Goal: Find specific page/section: Find specific page/section

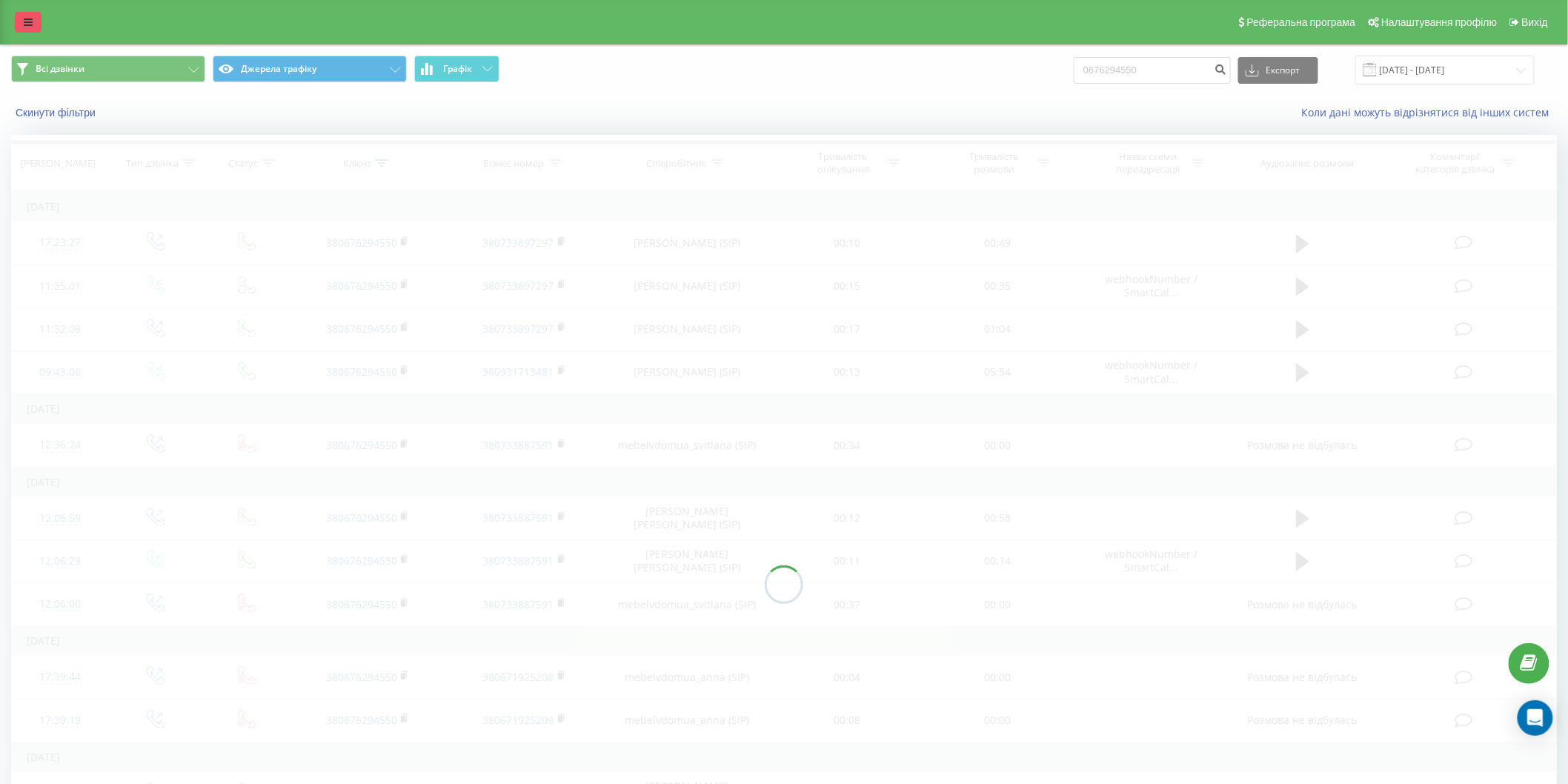
click at [19, 17] on link at bounding box center [28, 22] width 27 height 21
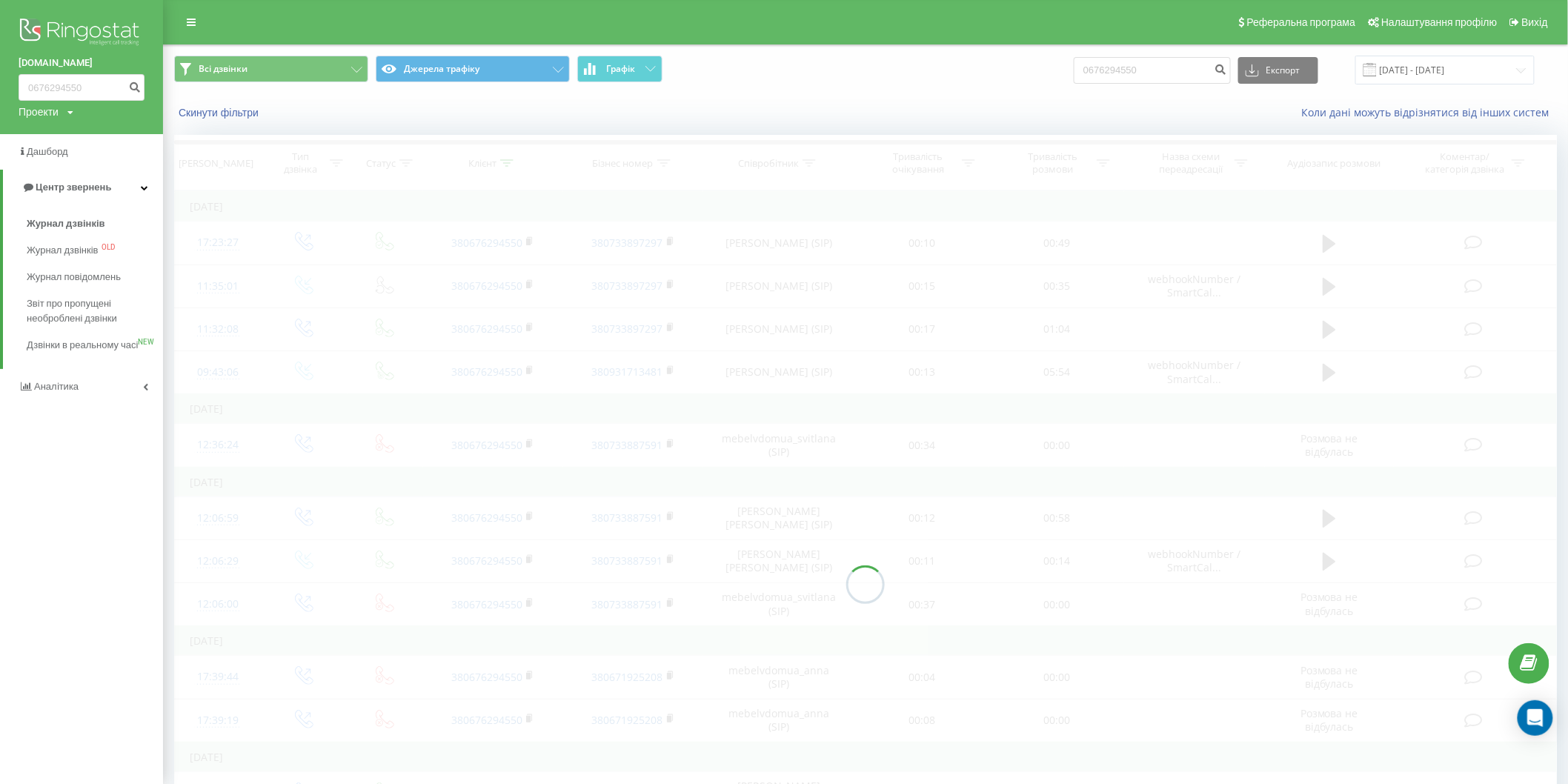
click at [58, 109] on div "Проекти" at bounding box center [38, 111] width 40 height 14
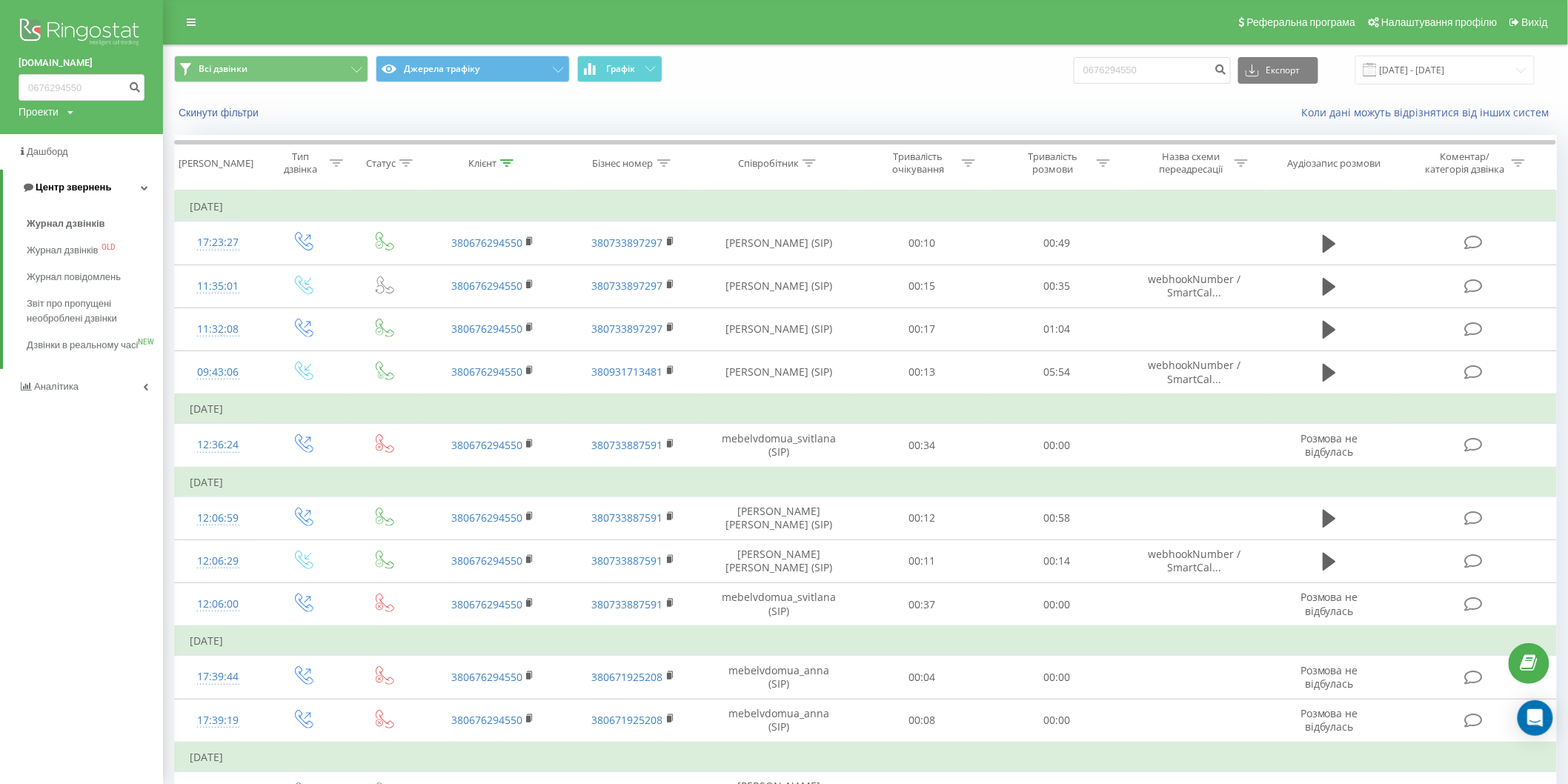
click at [86, 186] on span "Центр звернень" at bounding box center [73, 187] width 76 height 12
click at [77, 219] on span "Аналiтика" at bounding box center [58, 223] width 47 height 12
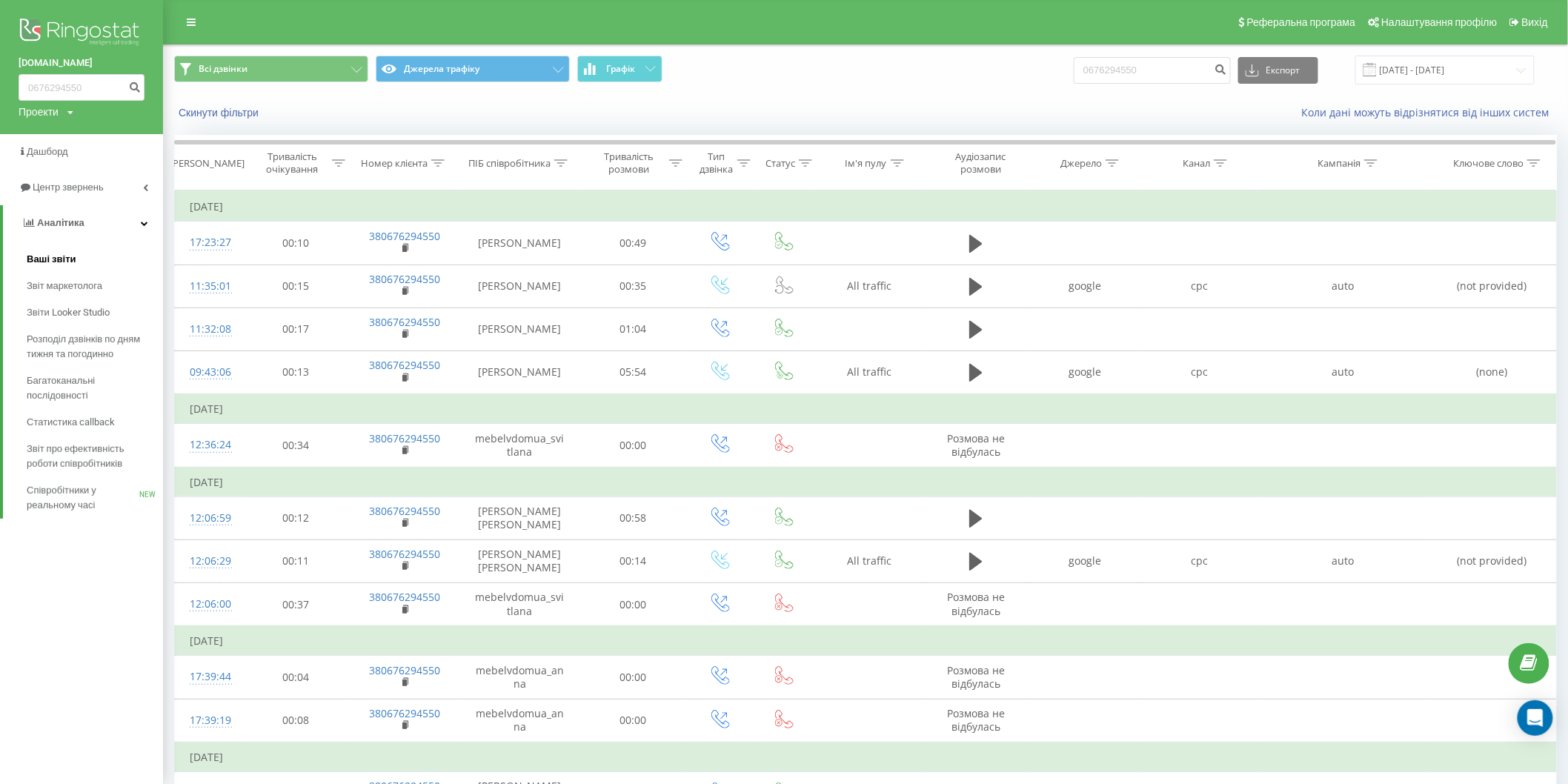
click at [72, 263] on span "Ваші звіти" at bounding box center [52, 259] width 50 height 14
click at [54, 263] on span "Ваші звіти" at bounding box center [52, 259] width 50 height 14
